Goal: Find contact information: Obtain details needed to contact an individual or organization

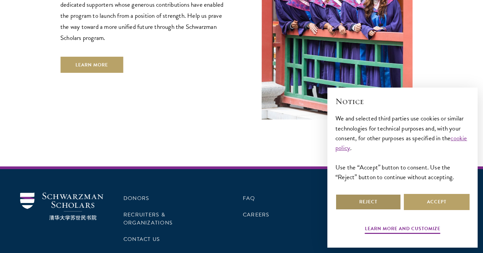
click at [393, 203] on button "Reject" at bounding box center [368, 202] width 66 height 16
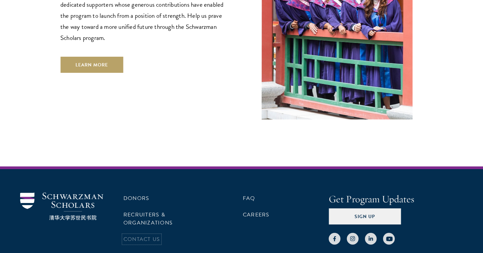
click at [153, 235] on link "Contact Us" at bounding box center [141, 239] width 37 height 8
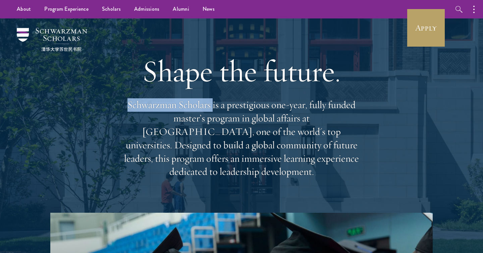
drag, startPoint x: 136, startPoint y: 103, endPoint x: 225, endPoint y: 104, distance: 89.2
click at [225, 104] on p "Schwarzman Scholars is a prestigious one-year, fully funded master’s program in…" at bounding box center [241, 138] width 241 height 80
copy p "Schwarzman Scholars"
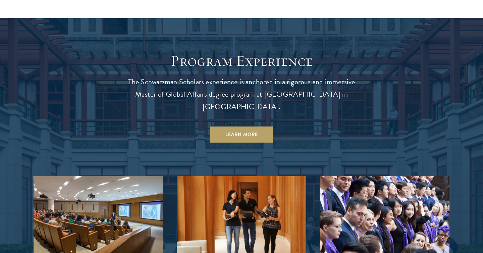
scroll to position [553, 0]
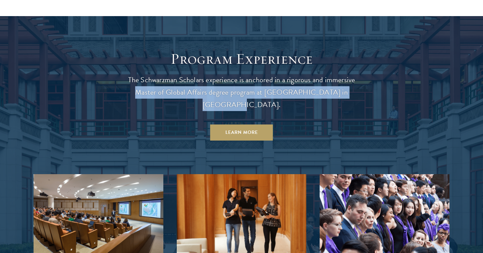
drag, startPoint x: 132, startPoint y: 91, endPoint x: 346, endPoint y: 95, distance: 213.6
click at [346, 95] on p "The Schwarzman Scholars experience is anchored in a rigorous and immersive Mast…" at bounding box center [241, 92] width 241 height 37
copy p "Master of Global Affairs degree program at [GEOGRAPHIC_DATA] in [GEOGRAPHIC_DAT…"
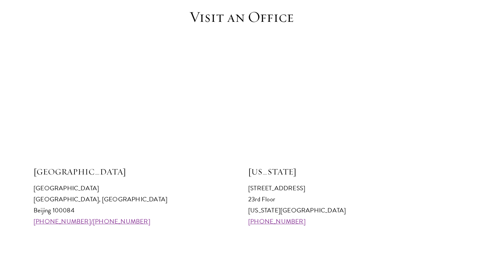
scroll to position [628, 0]
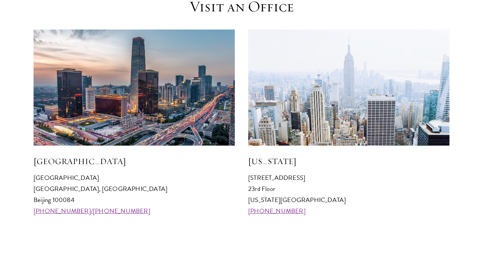
drag, startPoint x: 250, startPoint y: 179, endPoint x: 277, endPoint y: 181, distance: 27.0
click at [277, 181] on p "[STREET_ADDRESS][US_STATE] [PHONE_NUMBER]" at bounding box center [348, 194] width 201 height 44
drag, startPoint x: 249, startPoint y: 178, endPoint x: 295, endPoint y: 180, distance: 46.0
click at [295, 180] on p "641 Lexington Avenue 23rd Floor New York, NY 10022 +1 212 314 8740" at bounding box center [348, 194] width 201 height 44
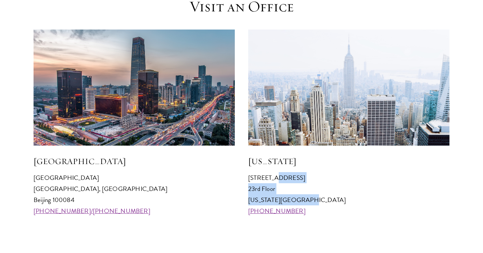
click at [304, 200] on p "641 Lexington Avenue 23rd Floor New York, NY 10022 +1 212 314 8740" at bounding box center [348, 194] width 201 height 44
copy p "641 Lexington Avenue 23rd Floor New York, NY 10022"
